Goal: Task Accomplishment & Management: Manage account settings

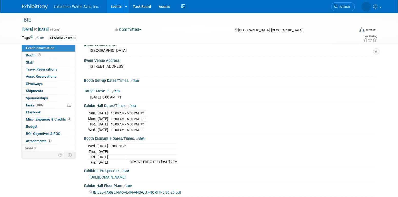
click at [112, 6] on link "Events" at bounding box center [116, 6] width 19 height 13
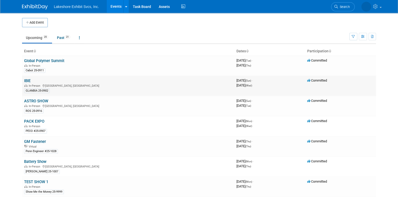
click at [27, 80] on link "IBIE" at bounding box center [27, 81] width 6 height 5
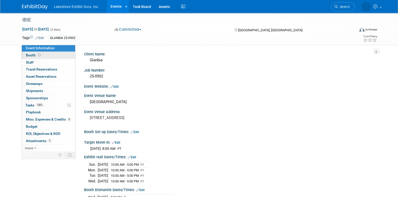
click at [51, 56] on link "Booth" at bounding box center [48, 55] width 53 height 7
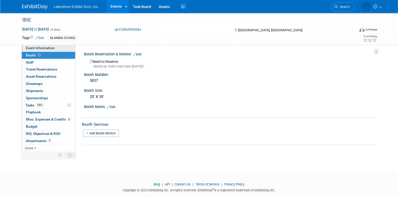
click at [50, 49] on span "Event Information" at bounding box center [40, 48] width 29 height 4
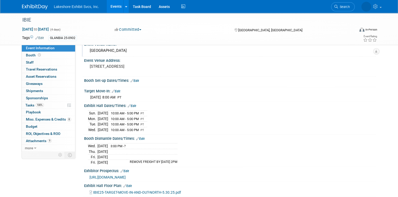
scroll to position [26, 0]
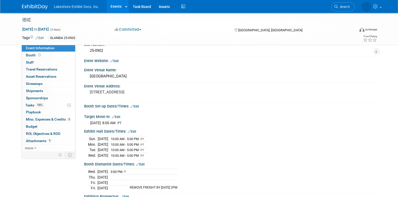
click at [116, 8] on link "Events" at bounding box center [116, 6] width 19 height 13
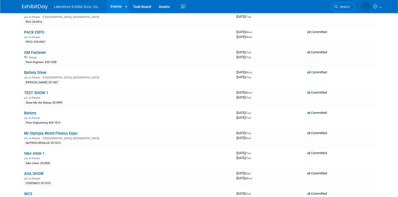
scroll to position [77, 0]
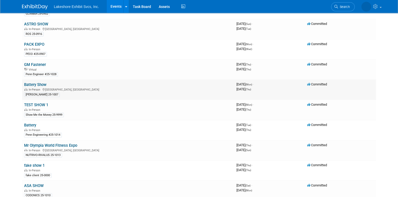
click at [39, 83] on link "Battery Show" at bounding box center [35, 84] width 22 height 5
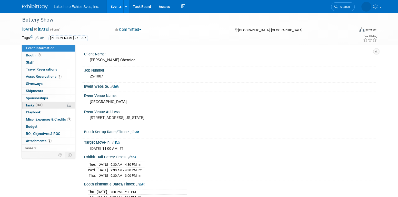
click at [50, 104] on link "86% Tasks 86%" at bounding box center [48, 105] width 53 height 7
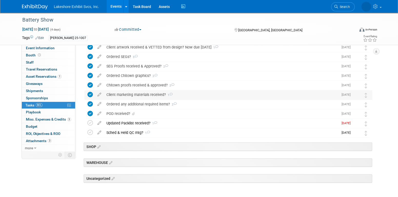
scroll to position [154, 0]
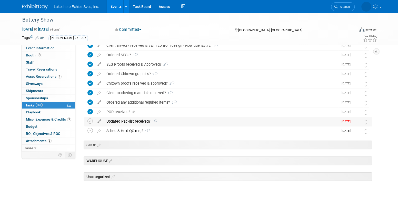
click at [116, 120] on div "Updated Packlist received? 1" at bounding box center [221, 121] width 235 height 9
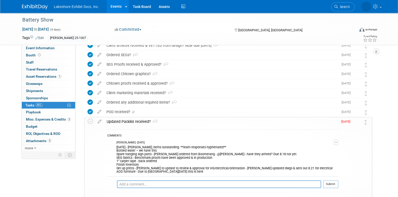
click at [116, 120] on div "Updated Packlist received? 1" at bounding box center [221, 121] width 234 height 9
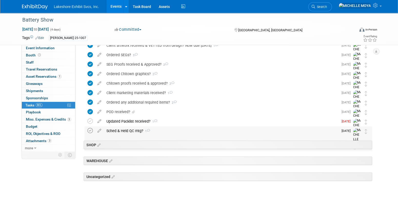
click at [90, 130] on icon at bounding box center [90, 130] width 5 height 5
click at [120, 129] on div "Sched & Held QC mtg? 1" at bounding box center [221, 131] width 235 height 9
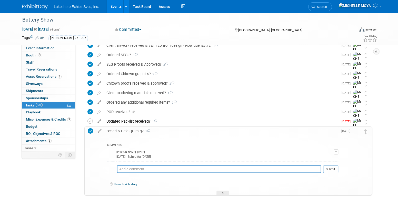
click at [336, 151] on span "button" at bounding box center [336, 151] width 2 height 1
click at [321, 158] on link "Edit Comment" at bounding box center [318, 159] width 41 height 7
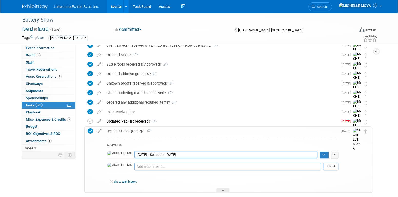
click at [135, 154] on textarea "9.8.25 - Sched for Thurs. 09/11/25" at bounding box center [226, 154] width 183 height 7
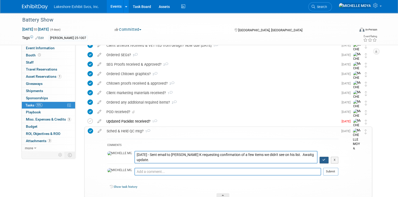
type textarea "9.11.25 - Sent email to Bob K requesting confirmation of a few items we didn't …"
drag, startPoint x: 324, startPoint y: 158, endPoint x: 318, endPoint y: 157, distance: 6.8
click at [324, 158] on icon "button" at bounding box center [324, 159] width 3 height 3
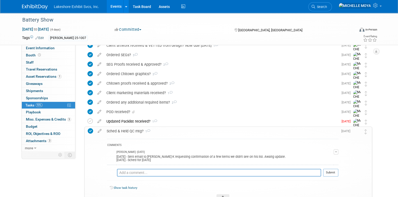
click at [91, 131] on icon at bounding box center [90, 130] width 5 height 5
click at [90, 120] on icon at bounding box center [90, 121] width 5 height 5
click at [119, 7] on link "Events" at bounding box center [116, 6] width 19 height 13
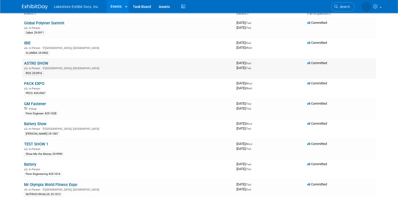
scroll to position [26, 0]
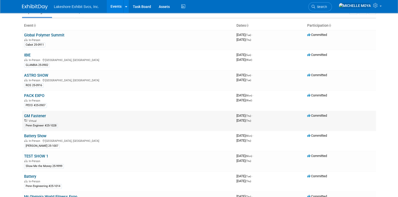
click at [36, 115] on link "GM Fastener" at bounding box center [35, 116] width 22 height 5
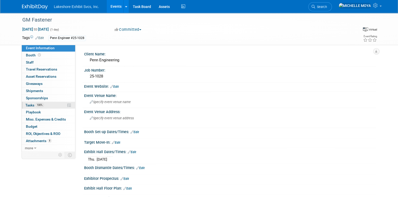
click at [43, 103] on span "Tasks 100%" at bounding box center [34, 105] width 18 height 4
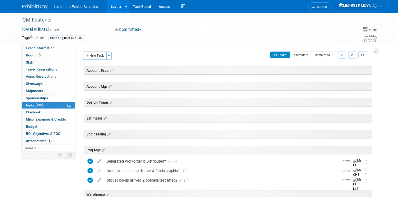
click at [116, 6] on link "Events" at bounding box center [116, 6] width 19 height 13
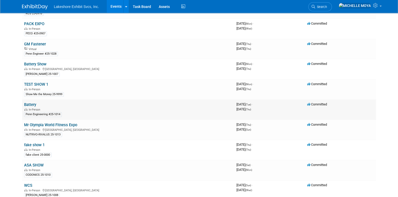
scroll to position [103, 0]
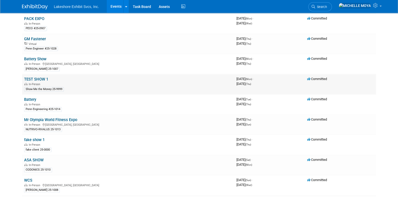
click at [40, 77] on link "TEST SHOW 1" at bounding box center [36, 79] width 24 height 5
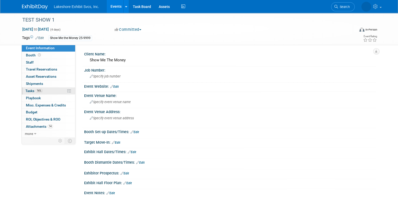
click at [44, 92] on link "16% Tasks 16%" at bounding box center [48, 91] width 53 height 7
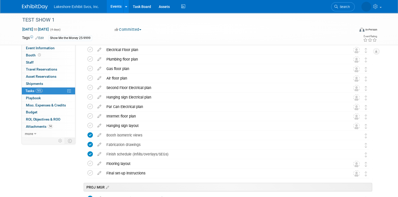
scroll to position [565, 0]
click at [41, 125] on span "Attachments 14" at bounding box center [39, 127] width 27 height 4
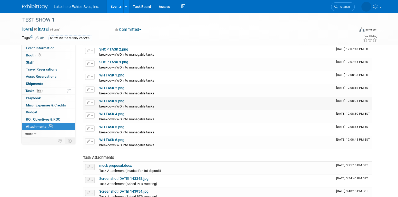
scroll to position [55, 0]
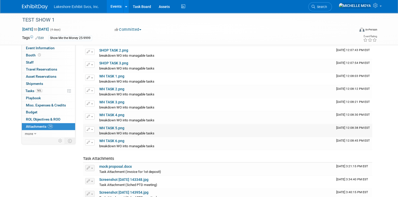
click at [119, 126] on link "WH TASK 5.png" at bounding box center [111, 128] width 25 height 4
click at [35, 133] on icon at bounding box center [35, 134] width 2 height 4
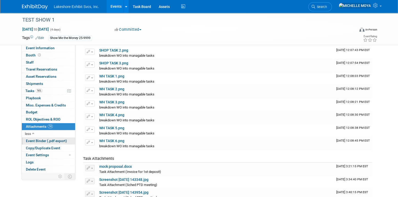
click at [41, 142] on span "Event Binder (.pdf export)" at bounding box center [46, 141] width 41 height 4
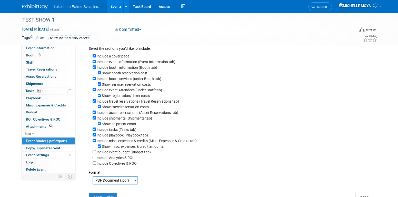
scroll to position [26, 0]
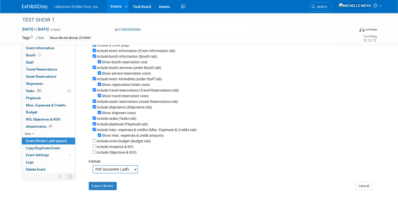
click at [118, 7] on link "Events" at bounding box center [116, 6] width 19 height 13
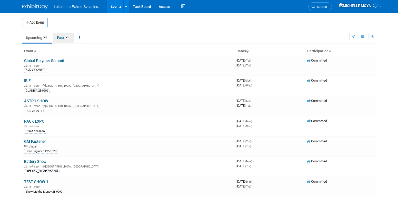
click at [62, 36] on link "Past 21" at bounding box center [63, 38] width 21 height 10
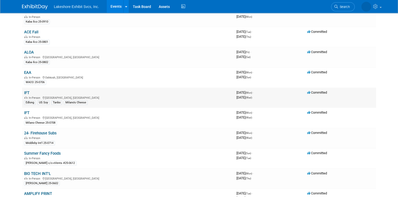
scroll to position [51, 0]
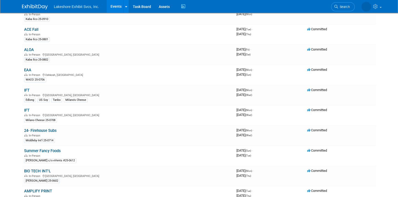
click at [36, 150] on link "Summer Fancy Foods" at bounding box center [42, 151] width 37 height 5
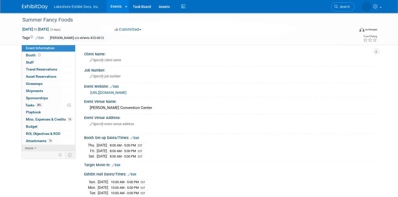
click at [34, 147] on icon at bounding box center [35, 149] width 2 height 4
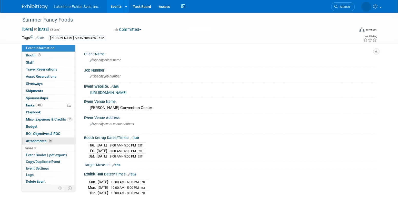
scroll to position [3, 0]
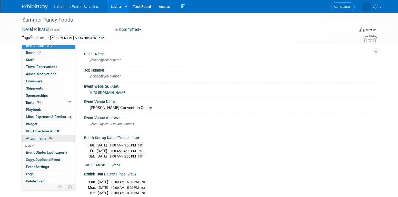
click at [41, 137] on span "Attachments 16" at bounding box center [39, 138] width 27 height 4
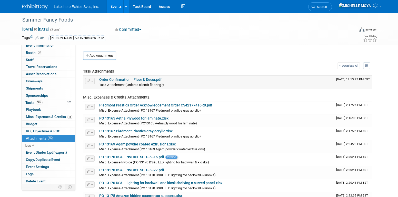
click at [136, 78] on link "Order Confirmation _ Floor & Decor.pdf" at bounding box center [130, 80] width 62 height 4
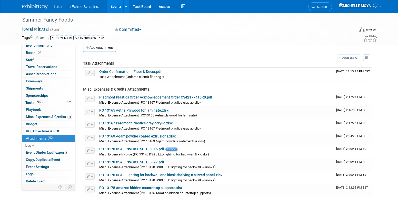
scroll to position [0, 0]
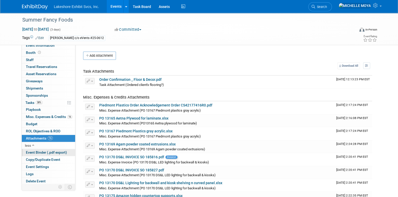
click at [52, 152] on span "Event Binder (.pdf export)" at bounding box center [46, 152] width 41 height 4
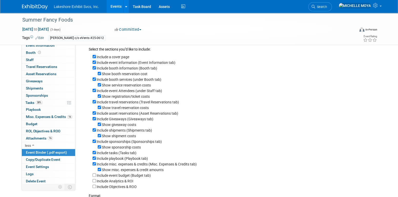
scroll to position [26, 0]
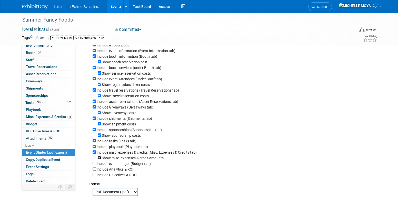
click at [100, 159] on input "Show misc. expenses & credit amounts" at bounding box center [99, 157] width 3 height 3
checkbox input "false"
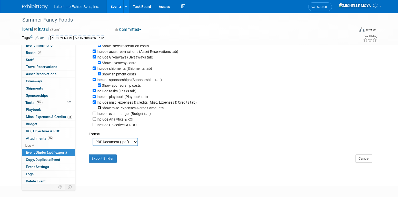
scroll to position [77, 0]
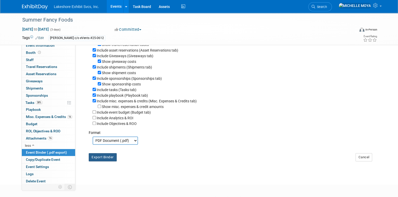
click at [113, 156] on button "Export Binder" at bounding box center [103, 157] width 28 height 8
click at [93, 101] on input "Include misc. expenses & credits (Misc. Expenses & Credits tab)" at bounding box center [94, 100] width 3 height 3
checkbox input "false"
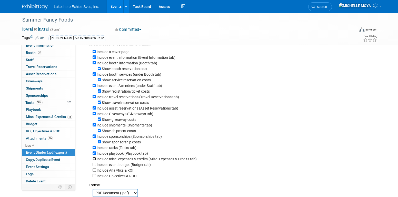
scroll to position [0, 0]
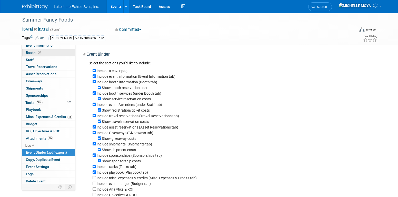
click at [51, 52] on link "Booth" at bounding box center [48, 52] width 53 height 7
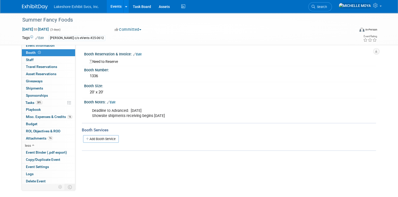
click at [108, 136] on link "Add Booth Service" at bounding box center [101, 138] width 36 height 7
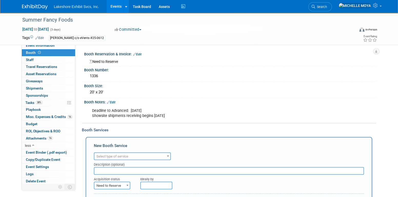
click at [166, 153] on span at bounding box center [168, 156] width 5 height 7
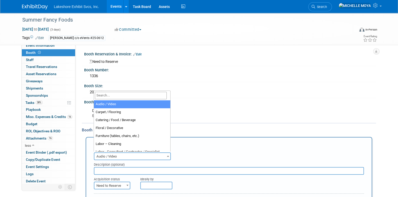
click at [165, 155] on span "Audio / Video" at bounding box center [132, 156] width 76 height 7
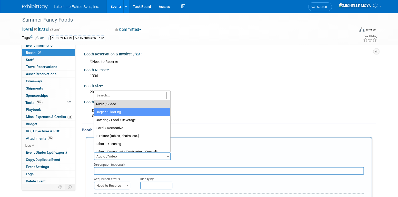
select select "4"
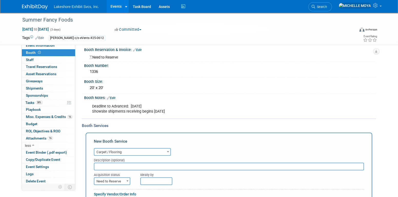
scroll to position [77, 0]
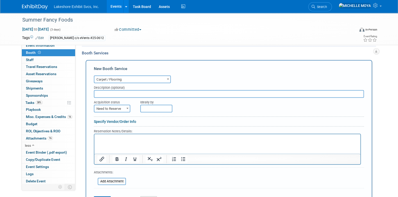
click at [132, 95] on input "text" at bounding box center [229, 94] width 270 height 8
click at [119, 108] on span "Need to Reserve" at bounding box center [111, 108] width 35 height 7
select select "2"
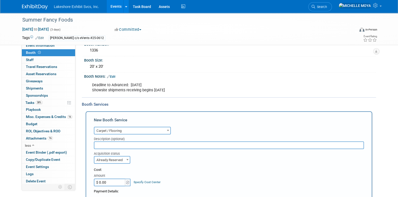
scroll to position [0, 0]
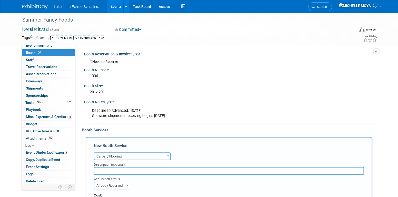
click at [119, 5] on link "Events" at bounding box center [116, 6] width 19 height 13
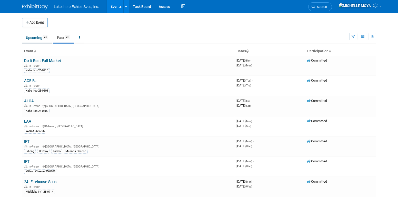
click at [34, 37] on link "Upcoming 25" at bounding box center [37, 38] width 30 height 10
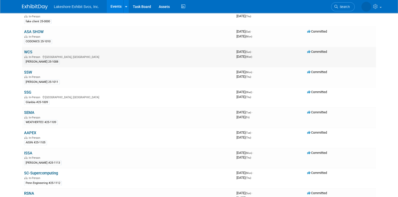
scroll to position [257, 0]
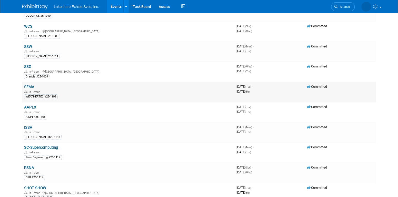
click at [33, 85] on link "SEMA" at bounding box center [29, 87] width 10 height 5
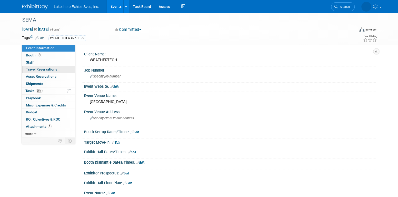
click at [56, 67] on link "0 Travel Reservations 0" at bounding box center [48, 69] width 53 height 7
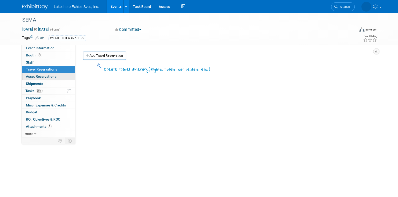
click at [56, 77] on link "0 Asset Reservations 0" at bounding box center [48, 76] width 53 height 7
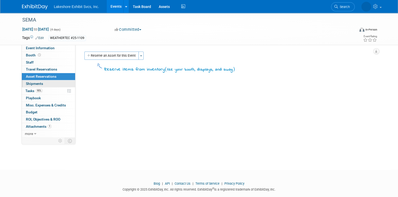
click at [56, 84] on link "0 Shipments 0" at bounding box center [48, 83] width 53 height 7
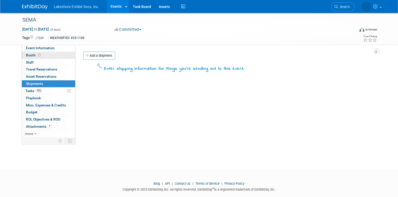
click at [46, 55] on link "Booth" at bounding box center [48, 55] width 53 height 7
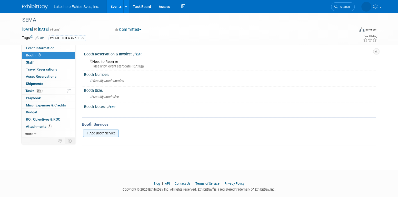
click at [103, 133] on link "Add Booth Service" at bounding box center [101, 133] width 36 height 7
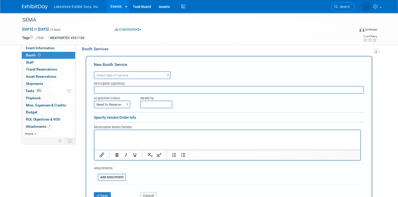
scroll to position [51, 0]
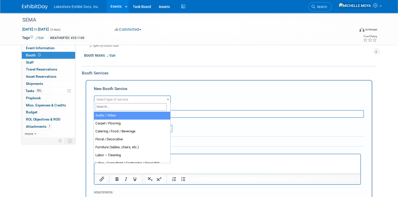
click at [158, 98] on span "Select type of service" at bounding box center [132, 99] width 76 height 7
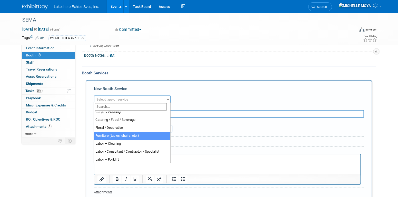
scroll to position [0, 0]
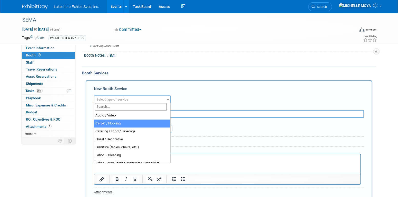
select select "4"
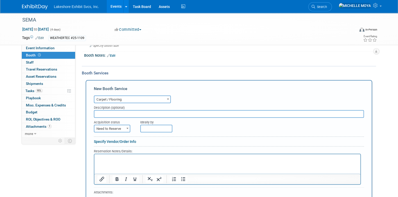
click at [130, 112] on input "text" at bounding box center [229, 114] width 270 height 8
click at [121, 126] on span "Need to Reserve" at bounding box center [111, 128] width 35 height 7
select select "2"
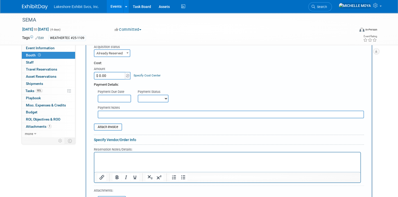
scroll to position [128, 0]
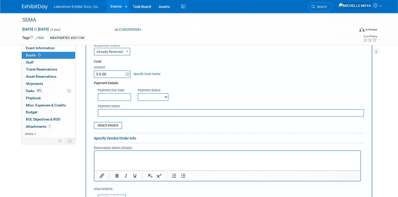
click at [155, 97] on select "Not Paid Yet Partially Paid Paid in Full" at bounding box center [153, 97] width 31 height 8
click at [114, 127] on input "file" at bounding box center [91, 125] width 61 height 6
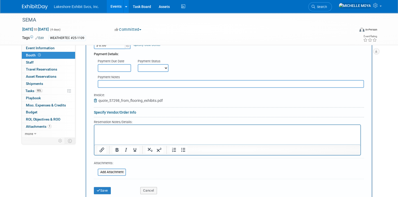
scroll to position [154, 0]
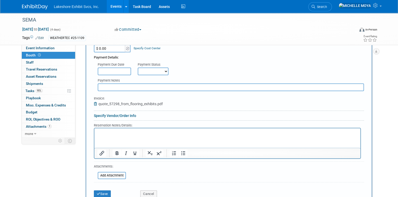
click at [131, 114] on link "Specify Vendor/Order Info" at bounding box center [115, 116] width 42 height 4
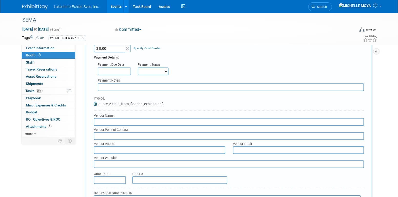
click at [131, 121] on input "text" at bounding box center [229, 122] width 270 height 8
type input "FLOORING EXHIBITS"
click at [131, 133] on input "text" at bounding box center [229, 136] width 270 height 8
type input "ASHLEY"
drag, startPoint x: 138, startPoint y: 146, endPoint x: 141, endPoint y: 149, distance: 3.8
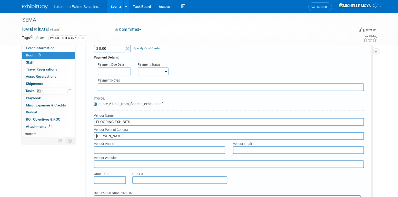
click at [140, 148] on input "text" at bounding box center [159, 150] width 131 height 8
click at [116, 150] on input "312" at bounding box center [159, 150] width 131 height 8
type input "312-285-8030"
click at [244, 147] on input "text" at bounding box center [298, 150] width 131 height 8
type input "A"
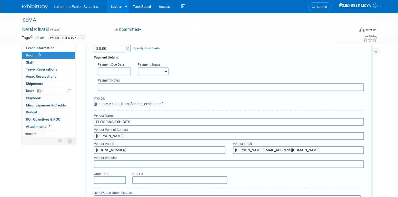
type input "ashley@flooringexhibits.com"
click at [131, 163] on input "text" at bounding box center [229, 164] width 270 height 8
type input "F"
type input "www.flooringexhibits.com"
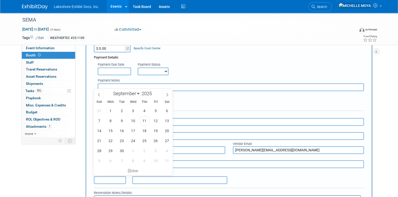
click at [112, 178] on input "text" at bounding box center [110, 180] width 32 height 8
click at [240, 60] on div "Payment Due Date Payment Status Not Paid Yet Partially Paid Paid in Full Next P…" at bounding box center [229, 67] width 278 height 15
